Goal: Book appointment/travel/reservation

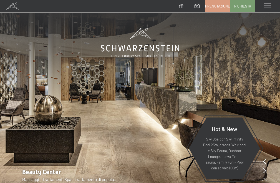
click at [269, 4] on span at bounding box center [268, 6] width 7 height 5
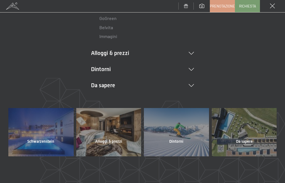
scroll to position [128, 0]
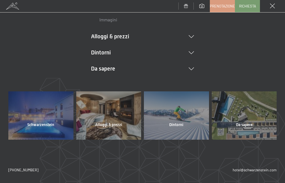
click at [113, 123] on span "Alloggi & prezzi" at bounding box center [108, 125] width 27 height 6
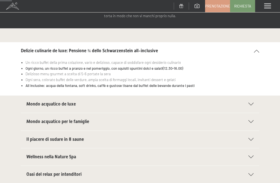
scroll to position [56, 0]
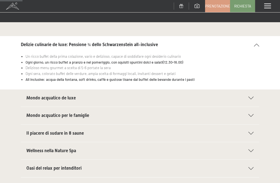
click at [252, 99] on icon at bounding box center [251, 98] width 5 height 3
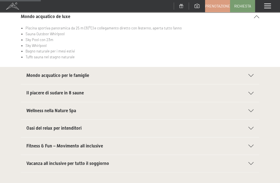
scroll to position [111, 0]
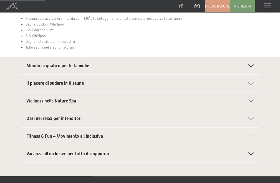
click at [253, 102] on icon at bounding box center [251, 101] width 5 height 3
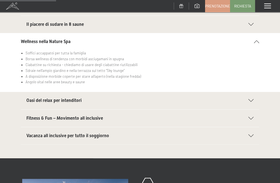
scroll to position [139, 0]
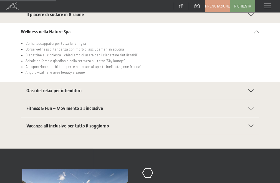
click at [251, 90] on icon at bounding box center [251, 90] width 5 height 3
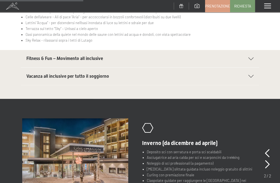
scroll to position [222, 0]
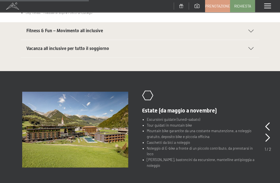
click at [252, 48] on icon at bounding box center [251, 48] width 5 height 3
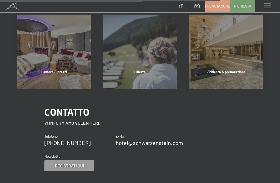
scroll to position [556, 0]
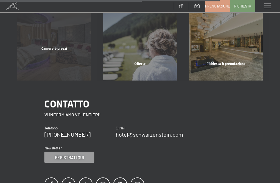
click at [56, 49] on span "Camere & prezzi" at bounding box center [54, 48] width 26 height 4
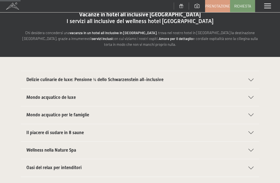
scroll to position [0, 0]
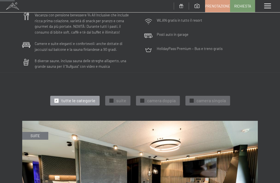
scroll to position [139, 0]
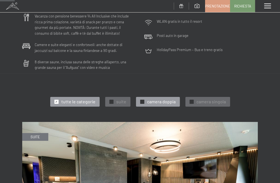
click at [142, 100] on span "✓" at bounding box center [142, 102] width 2 height 4
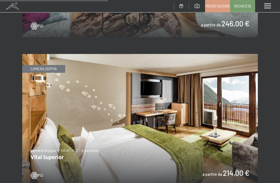
scroll to position [500, 0]
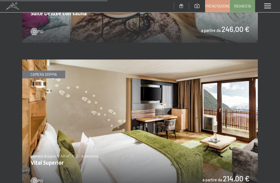
click at [115, 93] on img at bounding box center [140, 125] width 236 height 133
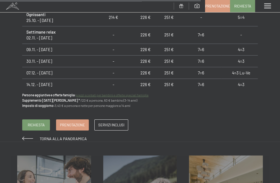
scroll to position [611, 0]
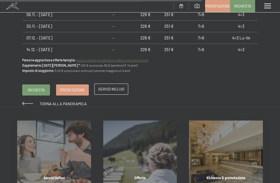
click at [105, 87] on span "Servizi inclusi" at bounding box center [111, 89] width 26 height 5
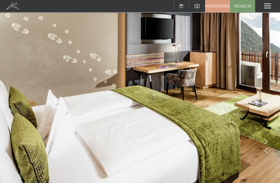
scroll to position [0, 0]
